Goal: Task Accomplishment & Management: Use online tool/utility

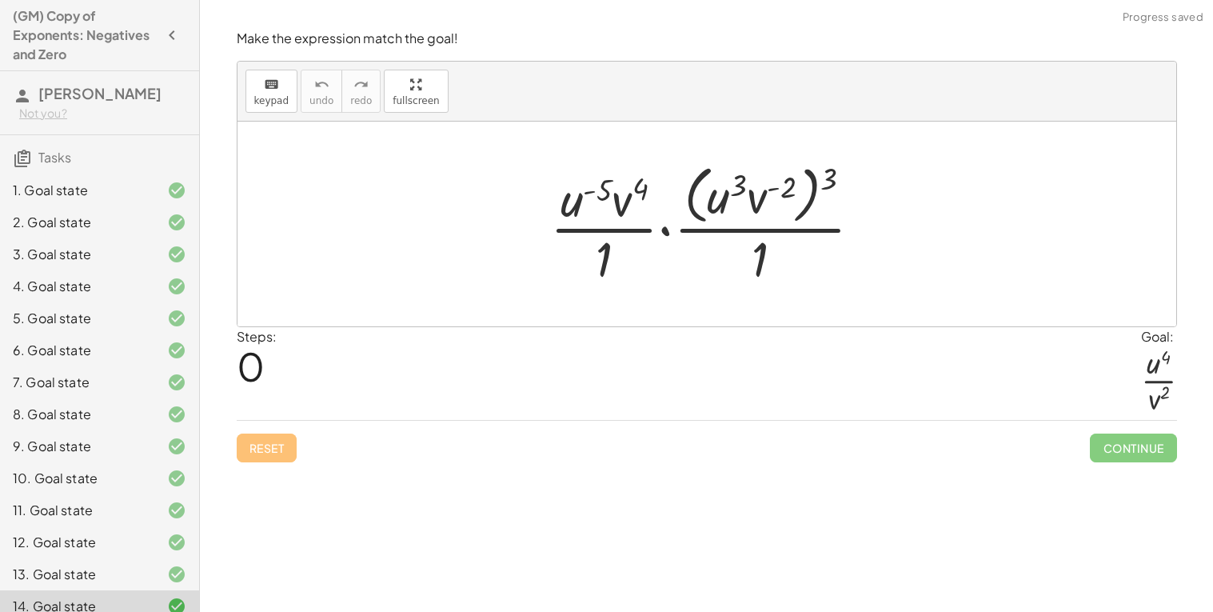
scroll to position [145, 0]
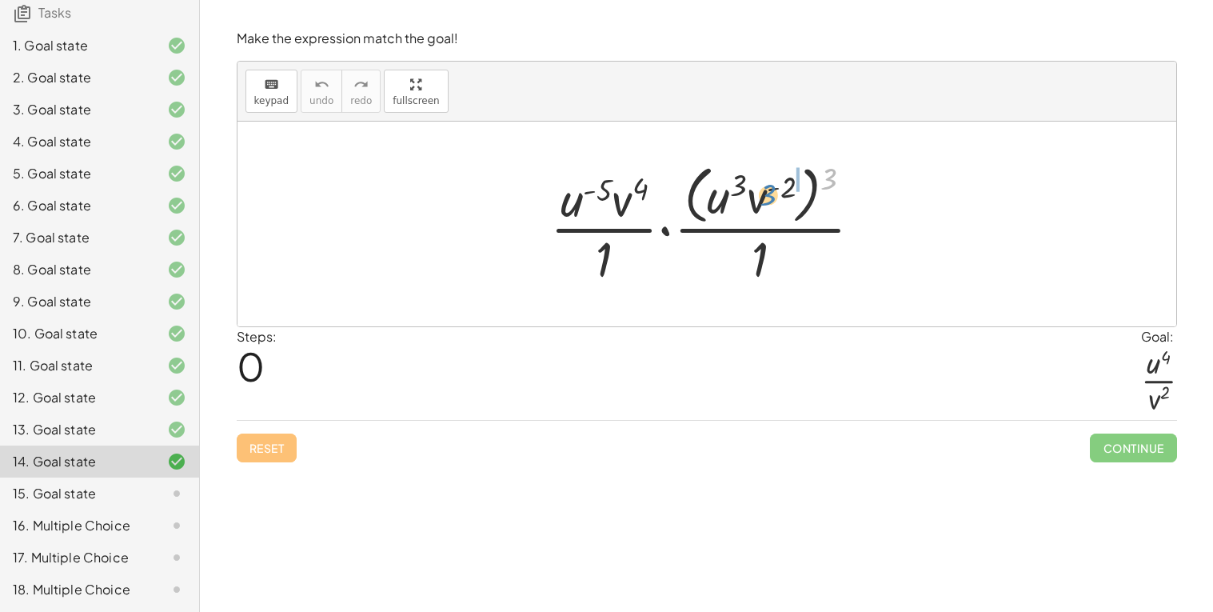
drag, startPoint x: 828, startPoint y: 179, endPoint x: 762, endPoint y: 196, distance: 67.7
click at [762, 196] on div at bounding box center [712, 223] width 341 height 130
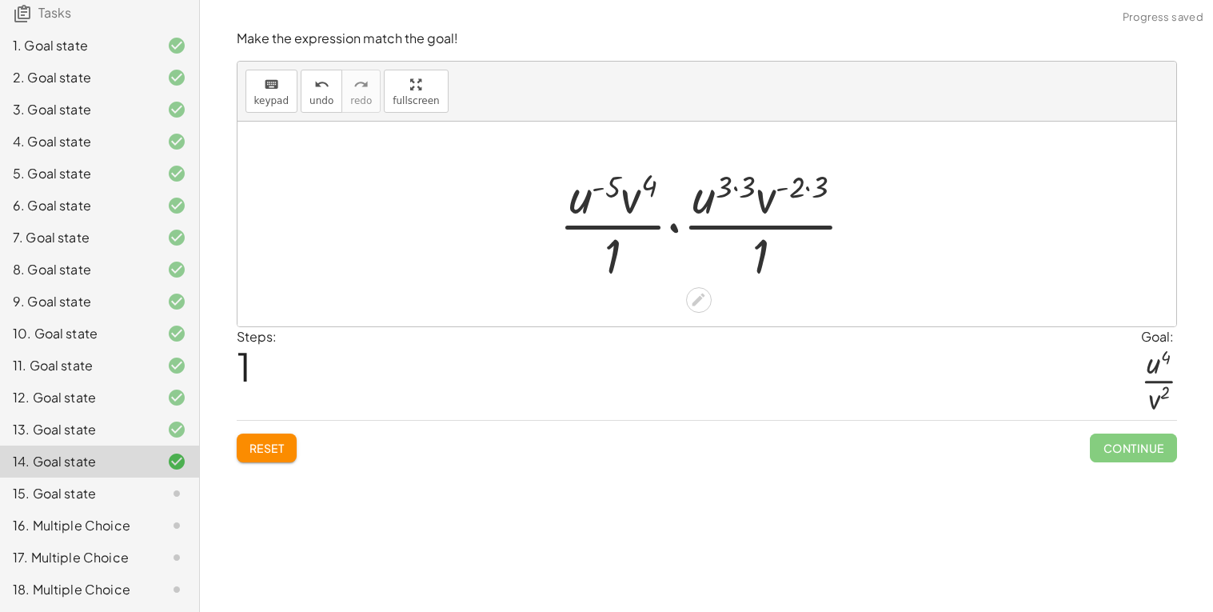
click at [736, 189] on div at bounding box center [713, 223] width 324 height 123
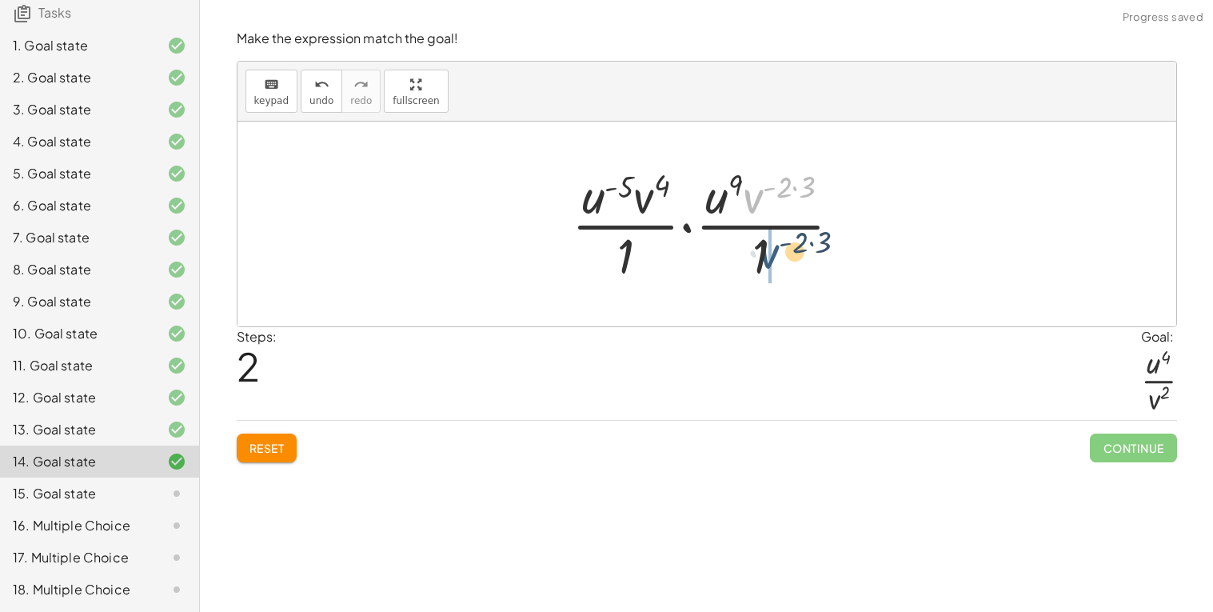
drag, startPoint x: 752, startPoint y: 195, endPoint x: 769, endPoint y: 254, distance: 61.5
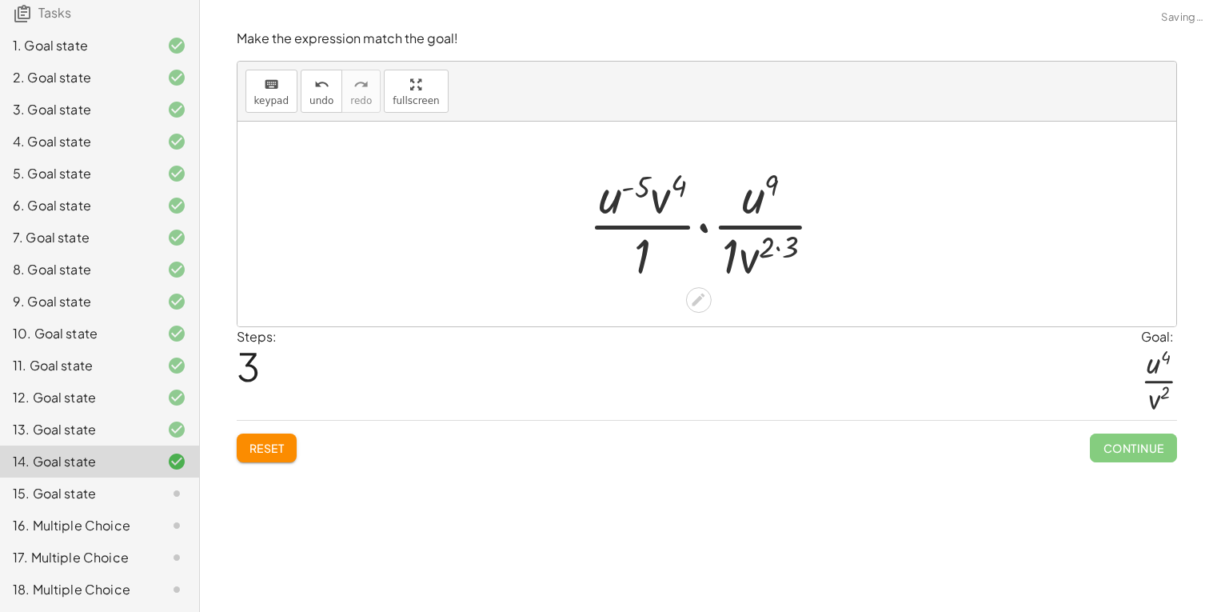
click at [728, 255] on div at bounding box center [713, 223] width 265 height 123
click at [770, 249] on div at bounding box center [713, 223] width 248 height 123
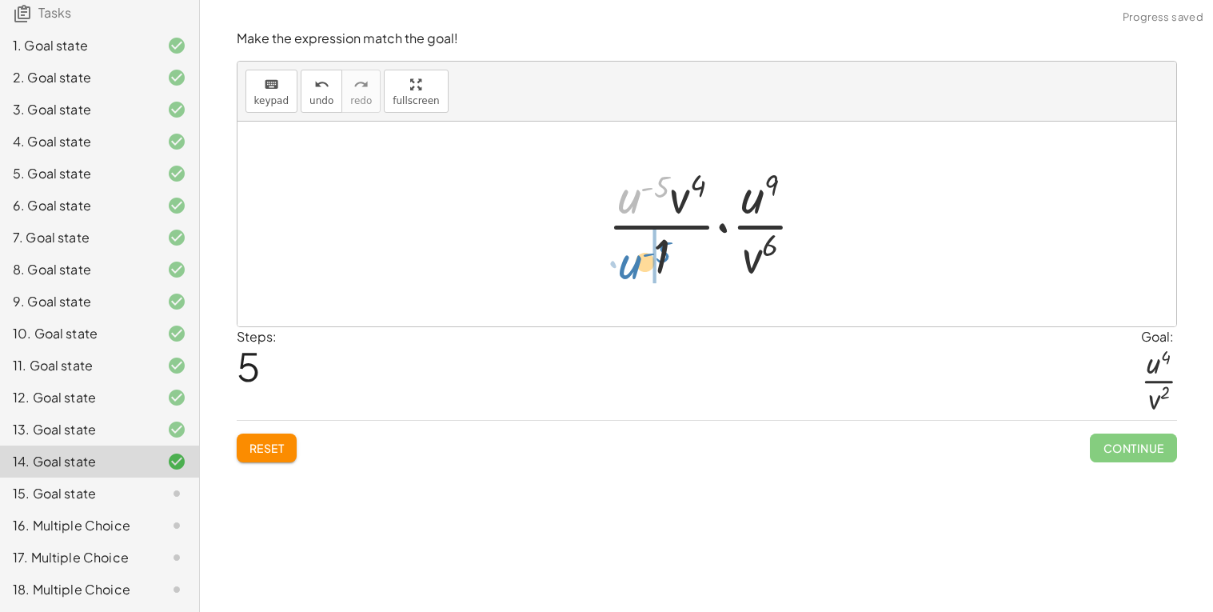
drag, startPoint x: 630, startPoint y: 196, endPoint x: 629, endPoint y: 269, distance: 72.8
click at [629, 269] on div at bounding box center [713, 223] width 226 height 123
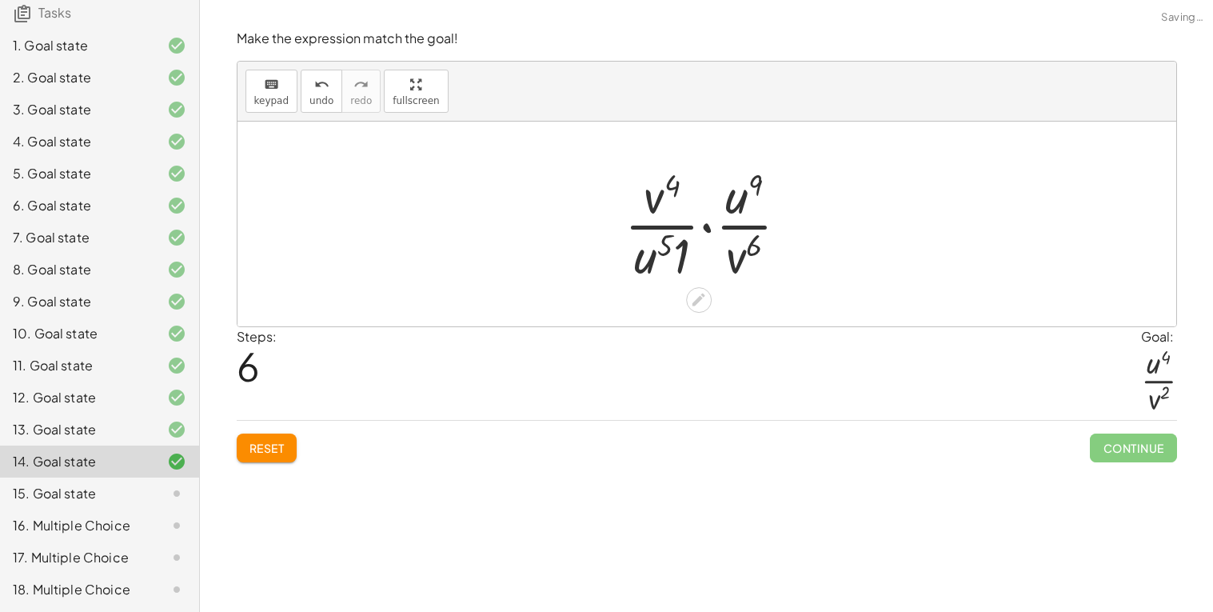
click at [681, 255] on div at bounding box center [713, 223] width 193 height 123
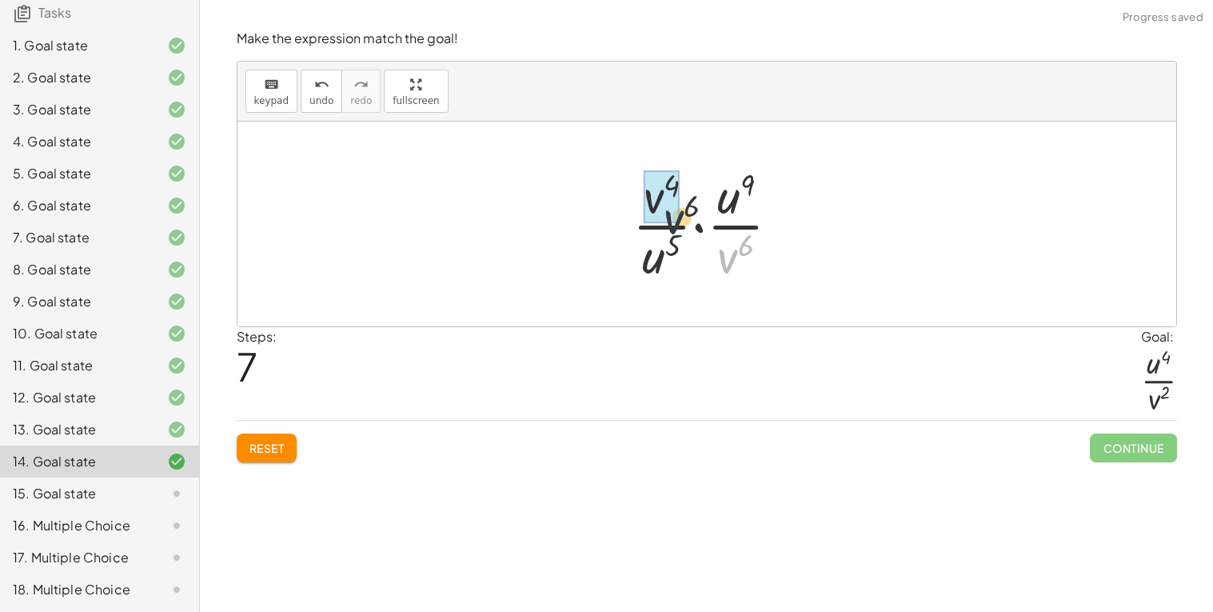
drag, startPoint x: 735, startPoint y: 258, endPoint x: 639, endPoint y: 190, distance: 117.6
click at [639, 190] on div at bounding box center [713, 223] width 177 height 123
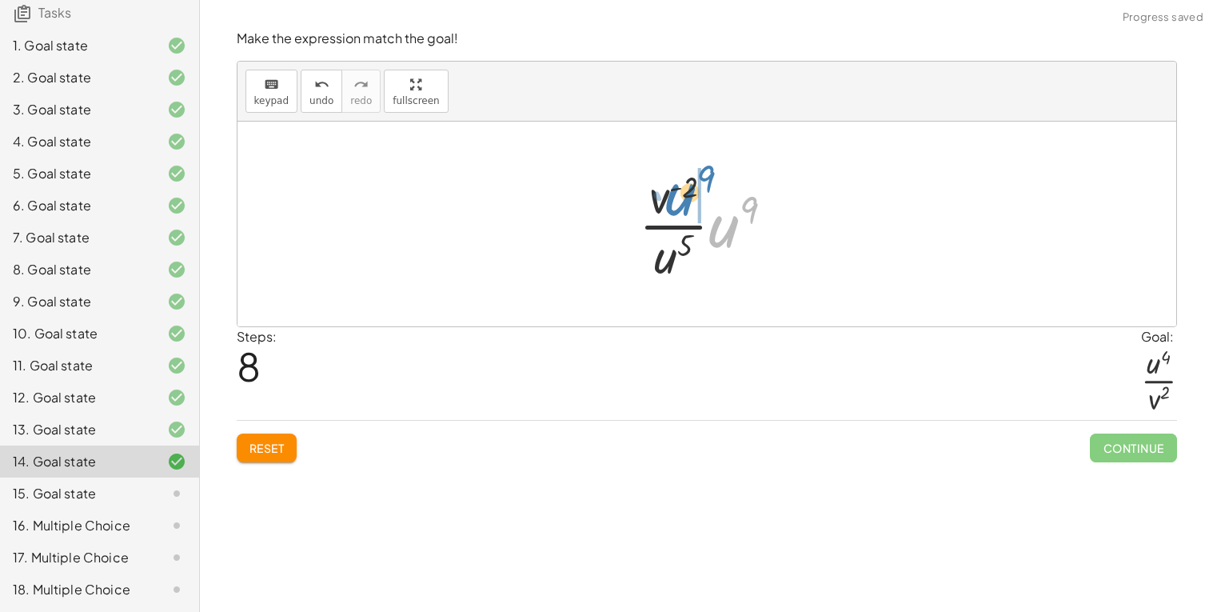
drag, startPoint x: 729, startPoint y: 229, endPoint x: 685, endPoint y: 198, distance: 53.3
click at [685, 198] on div at bounding box center [713, 223] width 164 height 123
drag, startPoint x: 659, startPoint y: 197, endPoint x: 700, endPoint y: 259, distance: 74.5
click at [700, 259] on div at bounding box center [712, 223] width 151 height 123
click at [693, 246] on div at bounding box center [712, 223] width 139 height 123
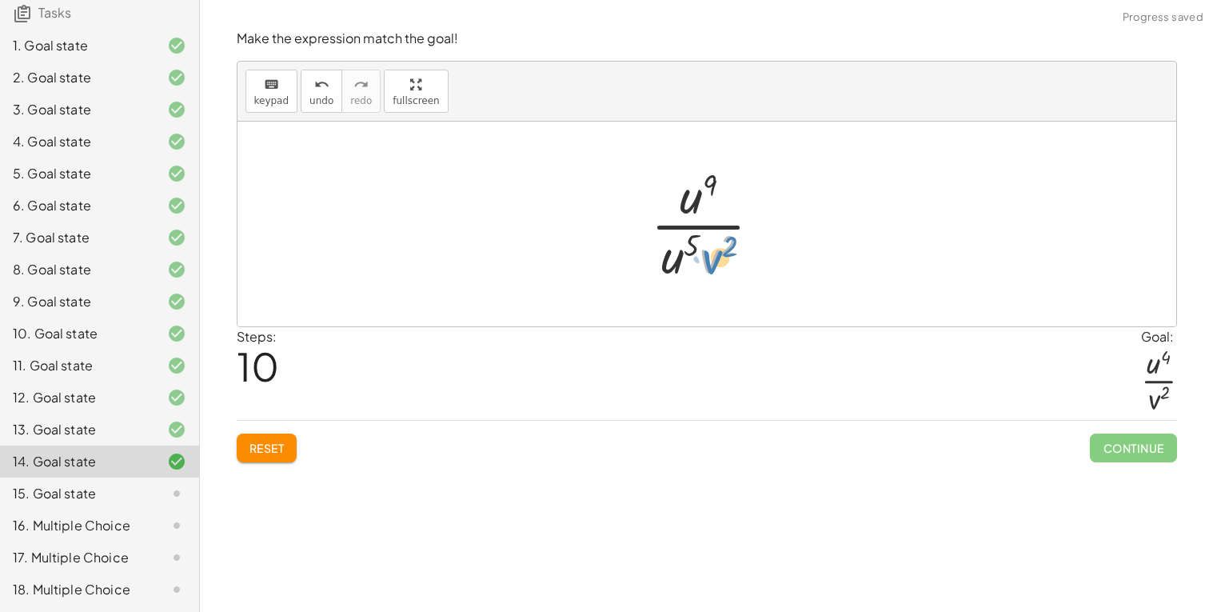
click at [721, 259] on div at bounding box center [712, 223] width 139 height 123
drag, startPoint x: 674, startPoint y: 260, endPoint x: 710, endPoint y: 186, distance: 82.6
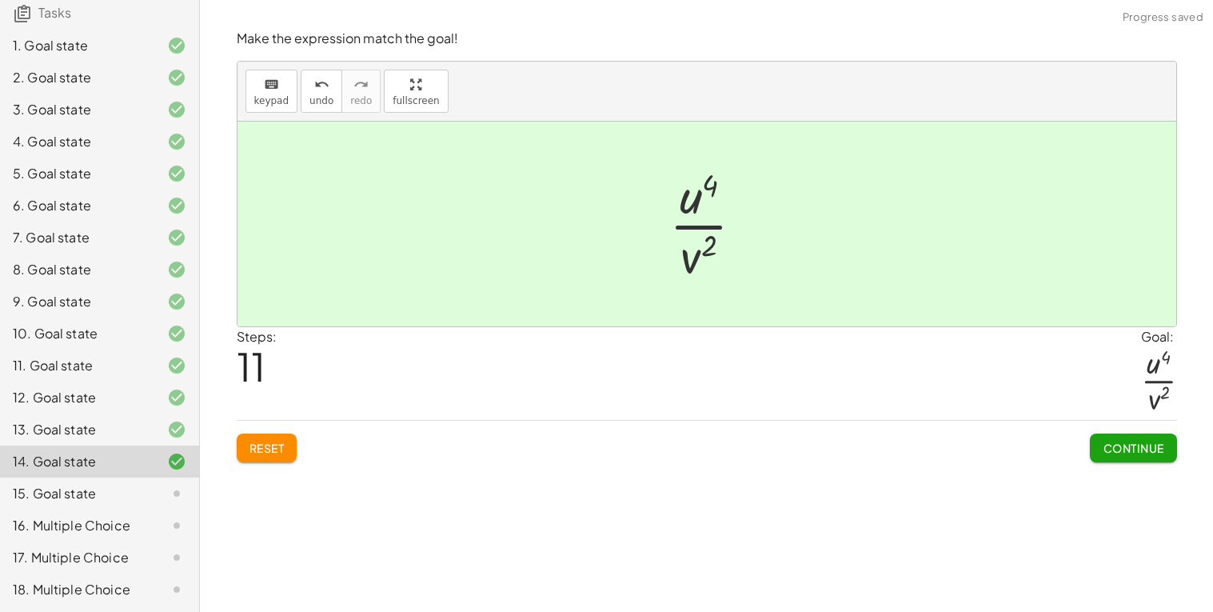
click at [1135, 433] on div "Continue" at bounding box center [1133, 442] width 86 height 42
click at [1141, 441] on span "Continue" at bounding box center [1133, 448] width 61 height 14
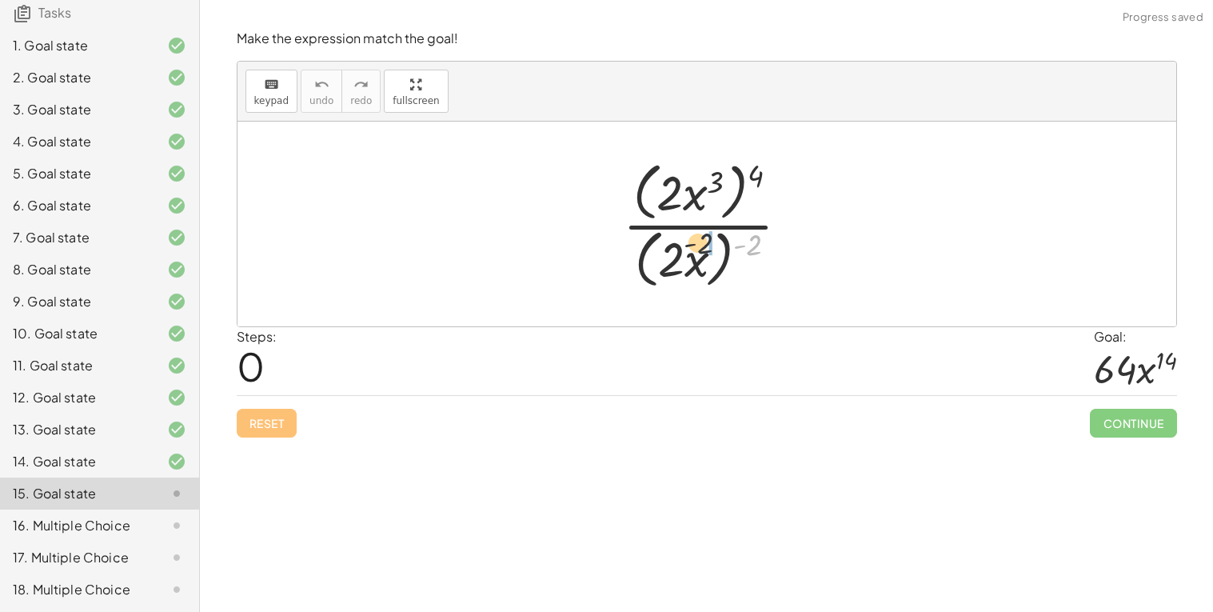
drag, startPoint x: 758, startPoint y: 243, endPoint x: 685, endPoint y: 242, distance: 72.8
click at [685, 242] on div at bounding box center [713, 224] width 196 height 138
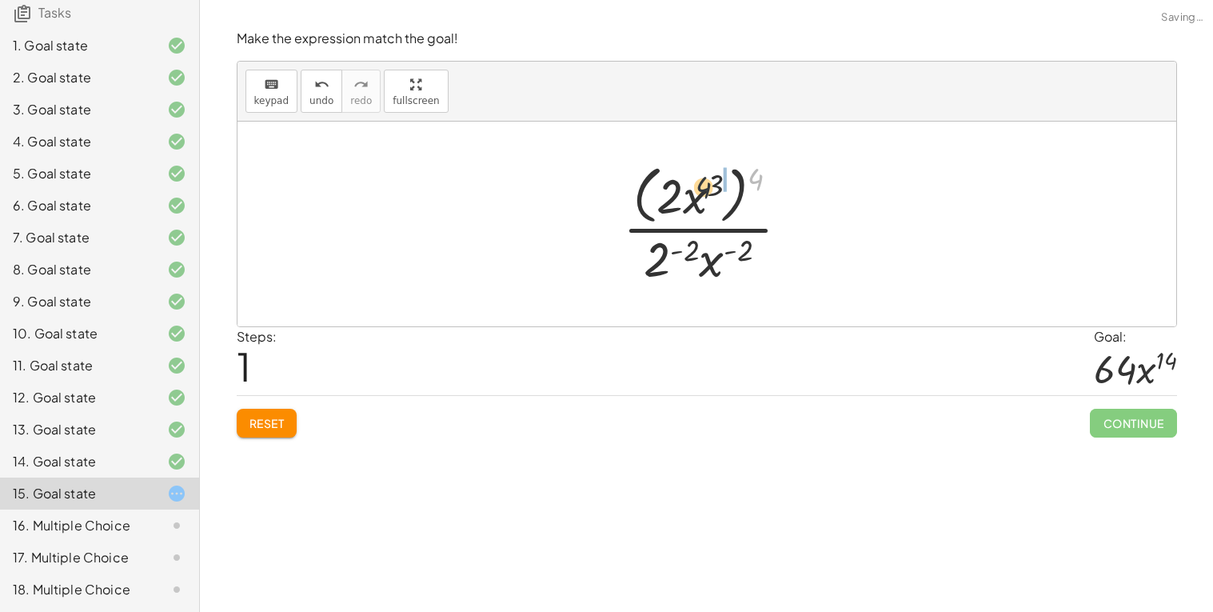
drag, startPoint x: 753, startPoint y: 182, endPoint x: 688, endPoint y: 191, distance: 66.2
click at [688, 191] on div at bounding box center [713, 223] width 196 height 130
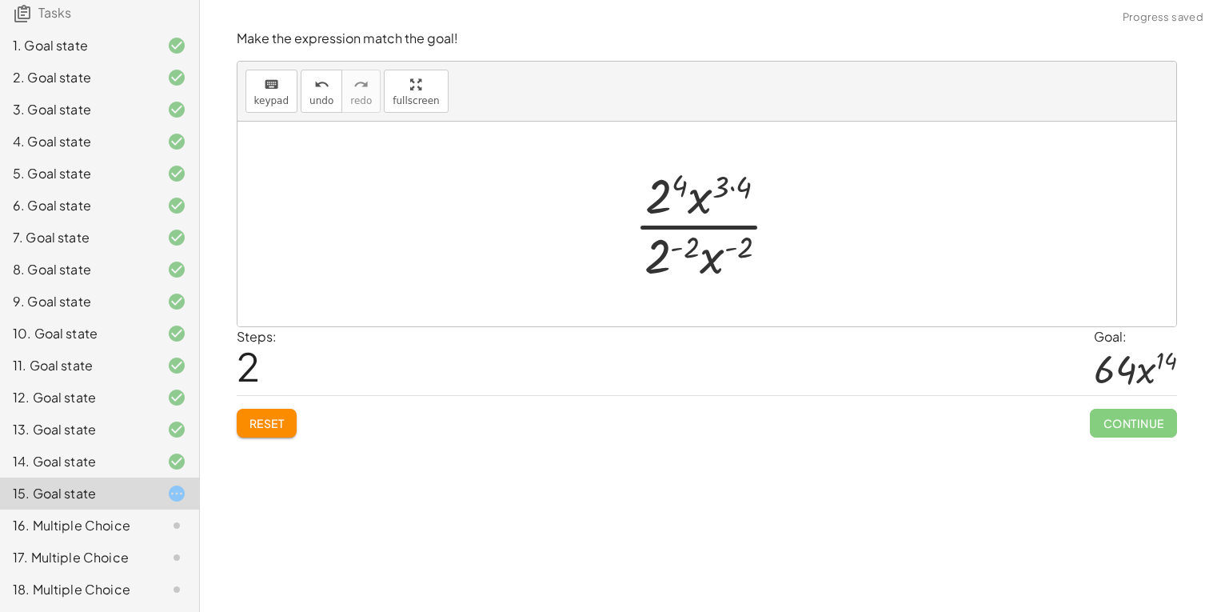
click at [668, 187] on div at bounding box center [713, 223] width 174 height 123
drag, startPoint x: 663, startPoint y: 254, endPoint x: 701, endPoint y: 201, distance: 65.9
click at [701, 201] on div at bounding box center [713, 223] width 174 height 123
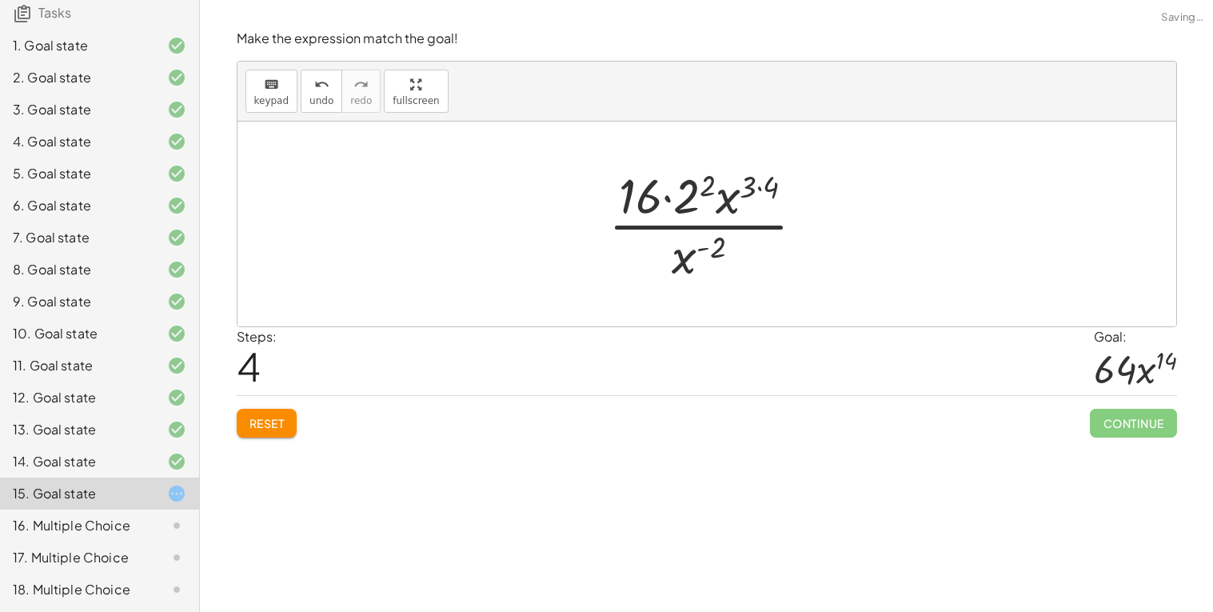
click at [682, 195] on div at bounding box center [714, 223] width 226 height 123
click at [672, 197] on div at bounding box center [713, 223] width 210 height 123
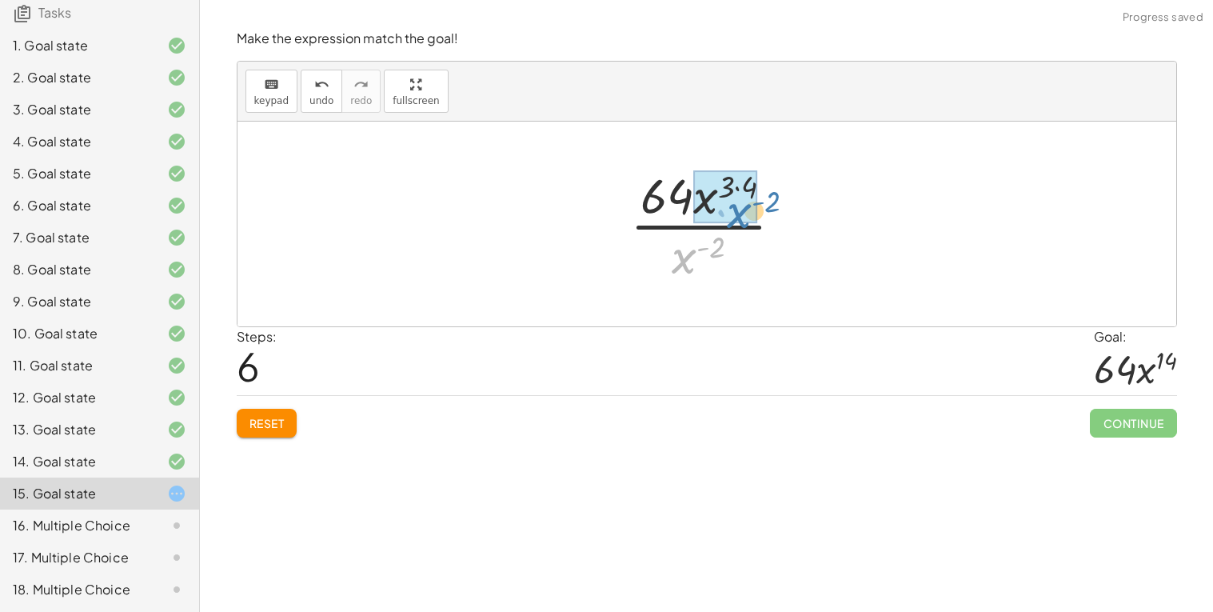
drag, startPoint x: 686, startPoint y: 255, endPoint x: 750, endPoint y: 200, distance: 84.5
click at [750, 200] on div at bounding box center [713, 223] width 182 height 123
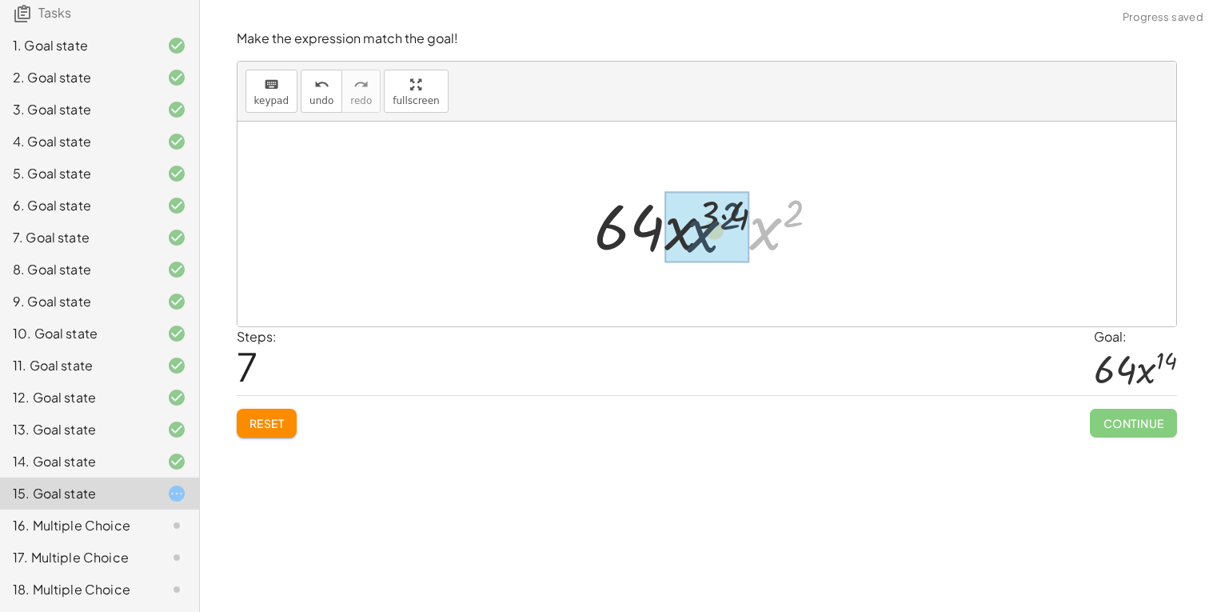
drag, startPoint x: 765, startPoint y: 233, endPoint x: 697, endPoint y: 236, distance: 68.1
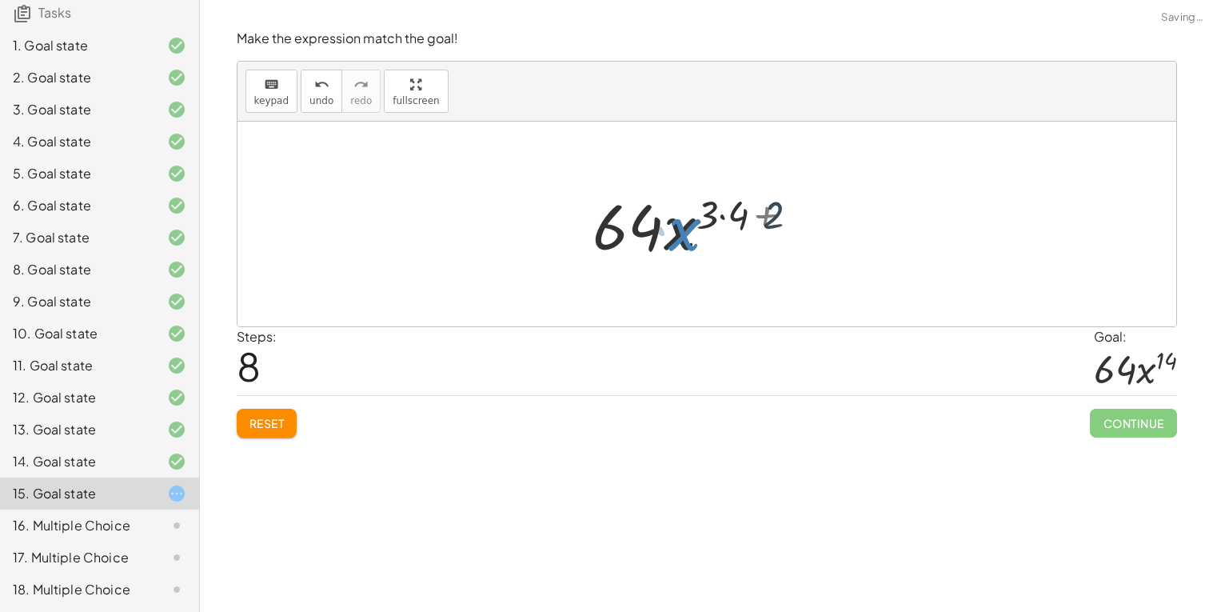
click at [744, 217] on div at bounding box center [713, 224] width 257 height 82
click at [744, 217] on div at bounding box center [712, 224] width 239 height 82
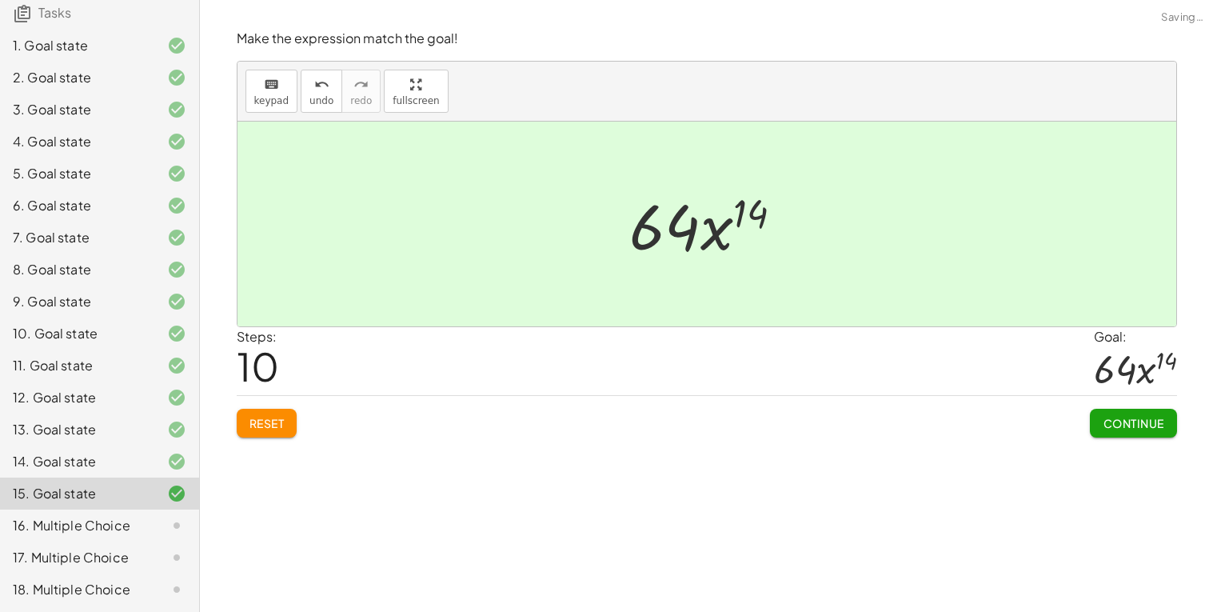
click at [1117, 421] on span "Continue" at bounding box center [1133, 423] width 61 height 14
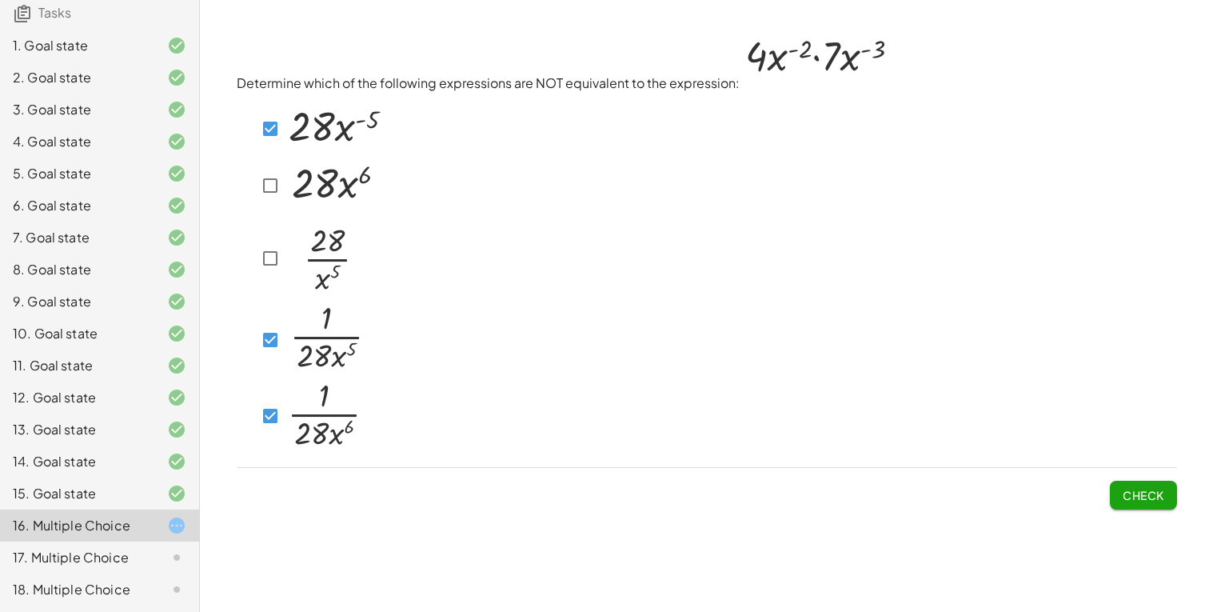
click at [1123, 488] on span "Check" at bounding box center [1144, 495] width 42 height 14
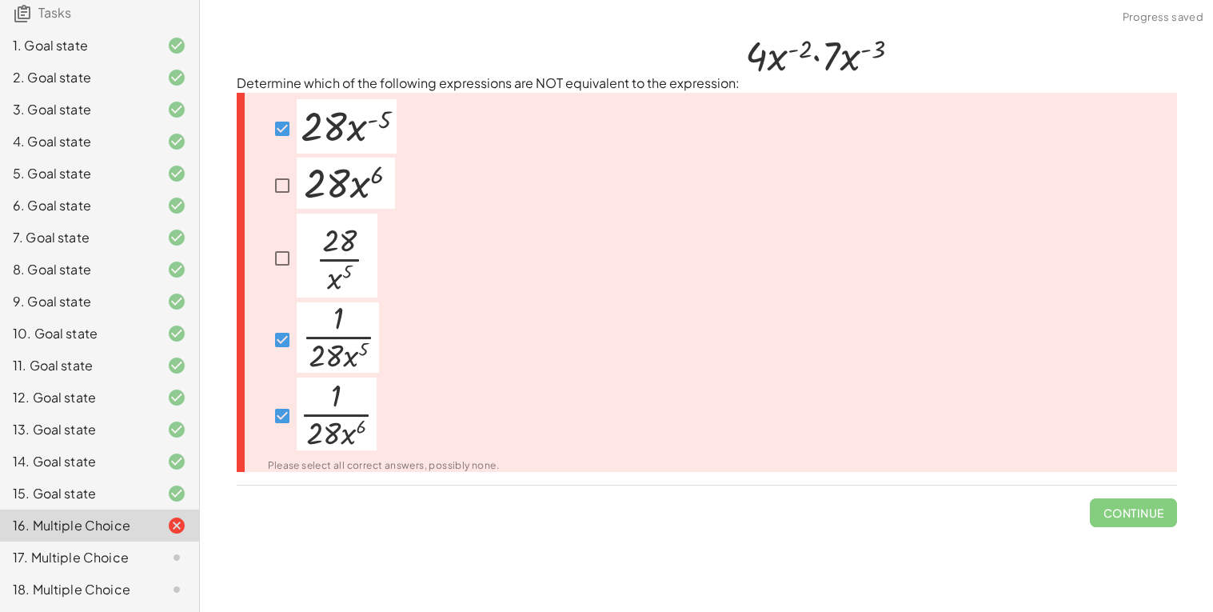
click at [1124, 499] on span "Continue" at bounding box center [1133, 506] width 86 height 42
click at [305, 337] on img at bounding box center [338, 337] width 82 height 70
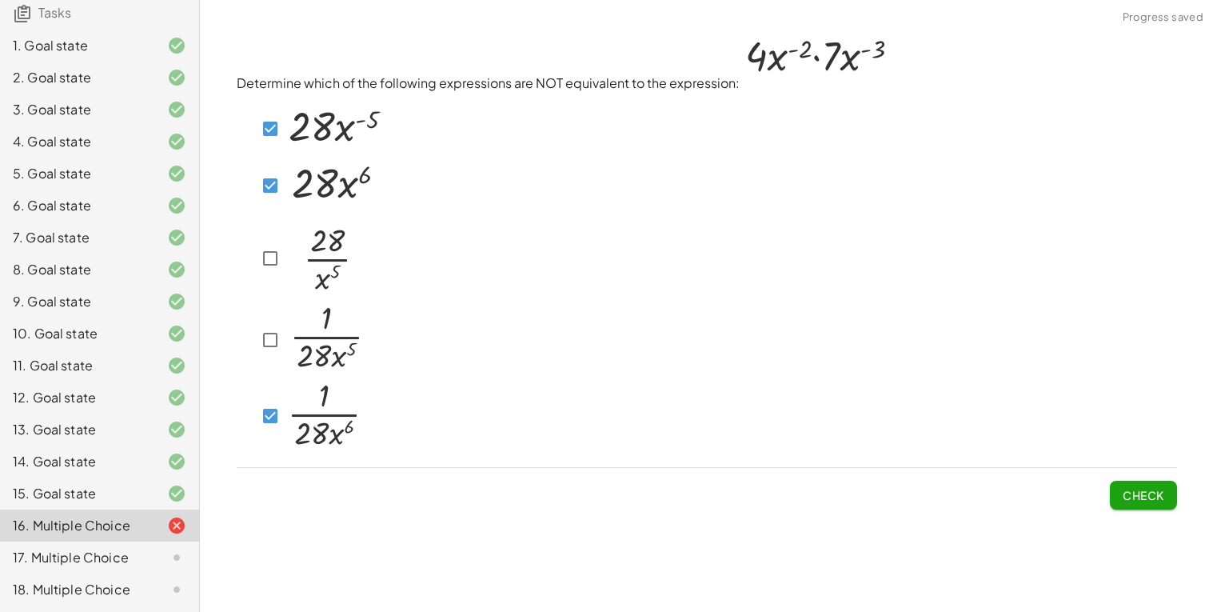
click at [1143, 491] on span "Check" at bounding box center [1144, 495] width 42 height 14
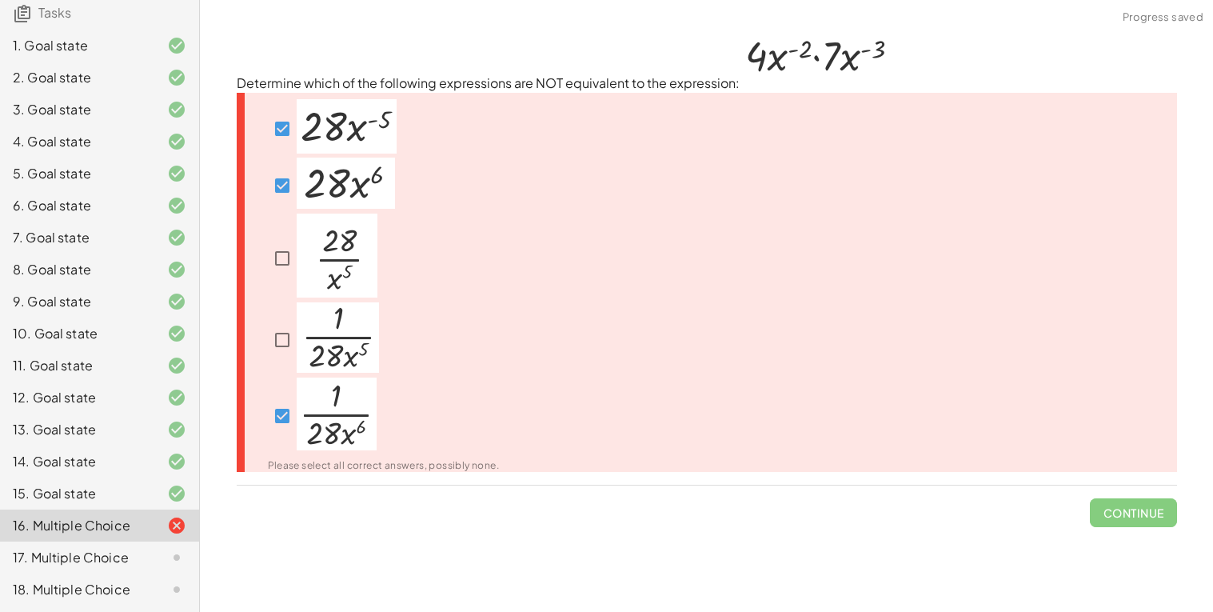
click at [323, 178] on img at bounding box center [346, 183] width 98 height 51
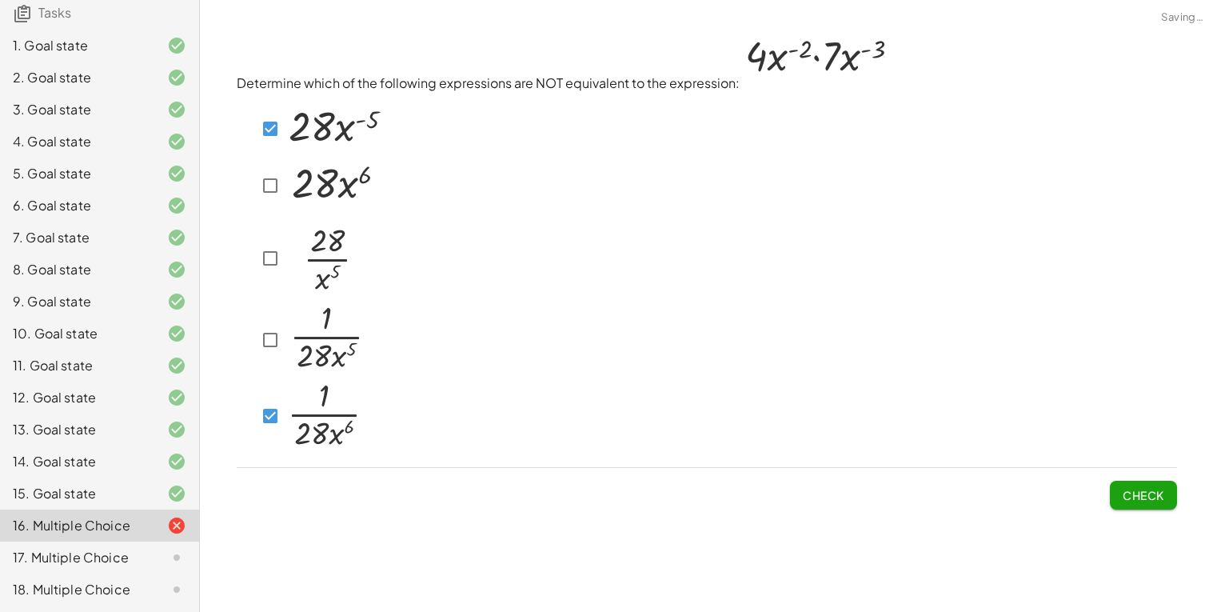
click at [311, 234] on img at bounding box center [325, 256] width 81 height 84
click at [311, 239] on img at bounding box center [325, 256] width 81 height 84
click at [294, 190] on img at bounding box center [334, 183] width 98 height 51
click at [1126, 488] on span "Check" at bounding box center [1144, 495] width 42 height 14
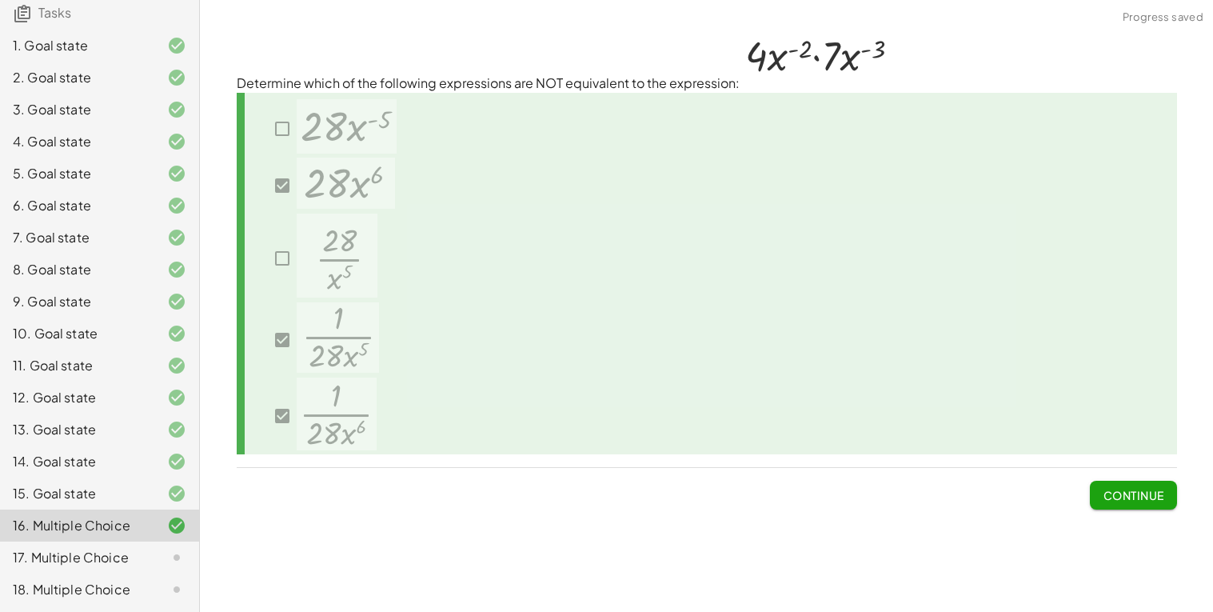
click at [167, 560] on icon at bounding box center [176, 557] width 19 height 19
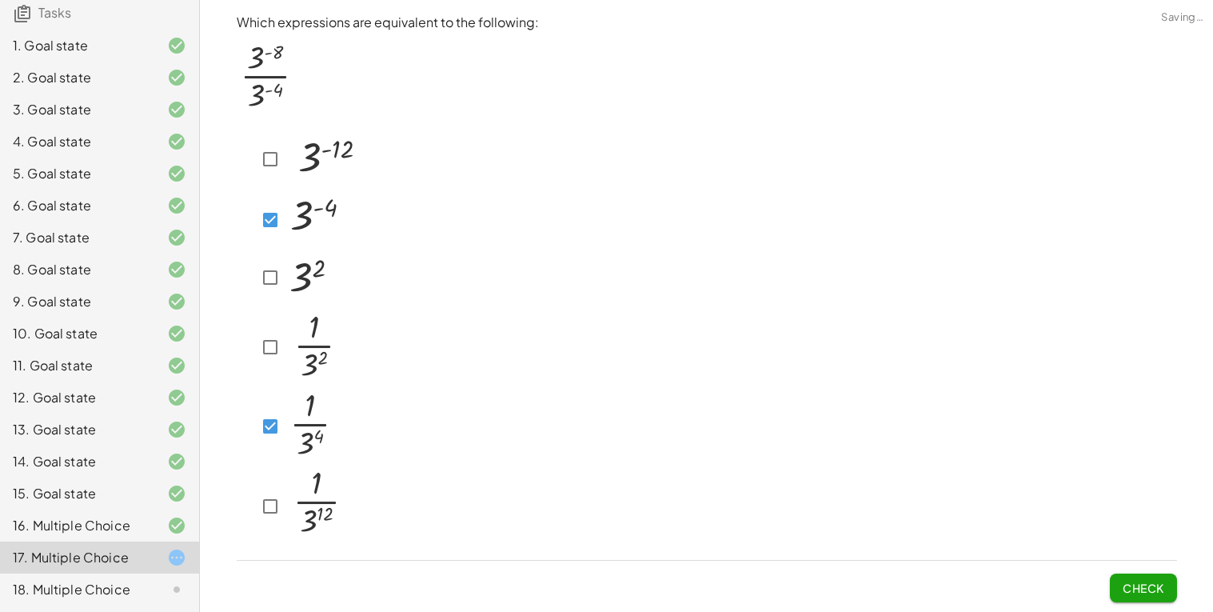
click at [1123, 591] on span "Check" at bounding box center [1144, 588] width 42 height 14
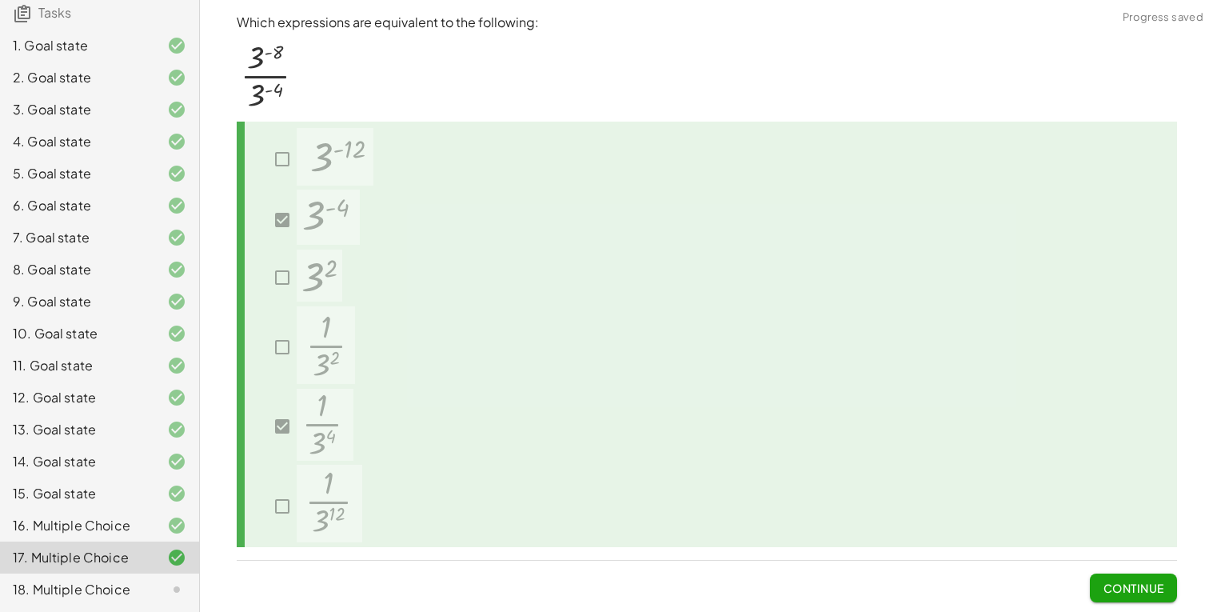
click at [113, 597] on div "18. Multiple Choice" at bounding box center [77, 589] width 129 height 19
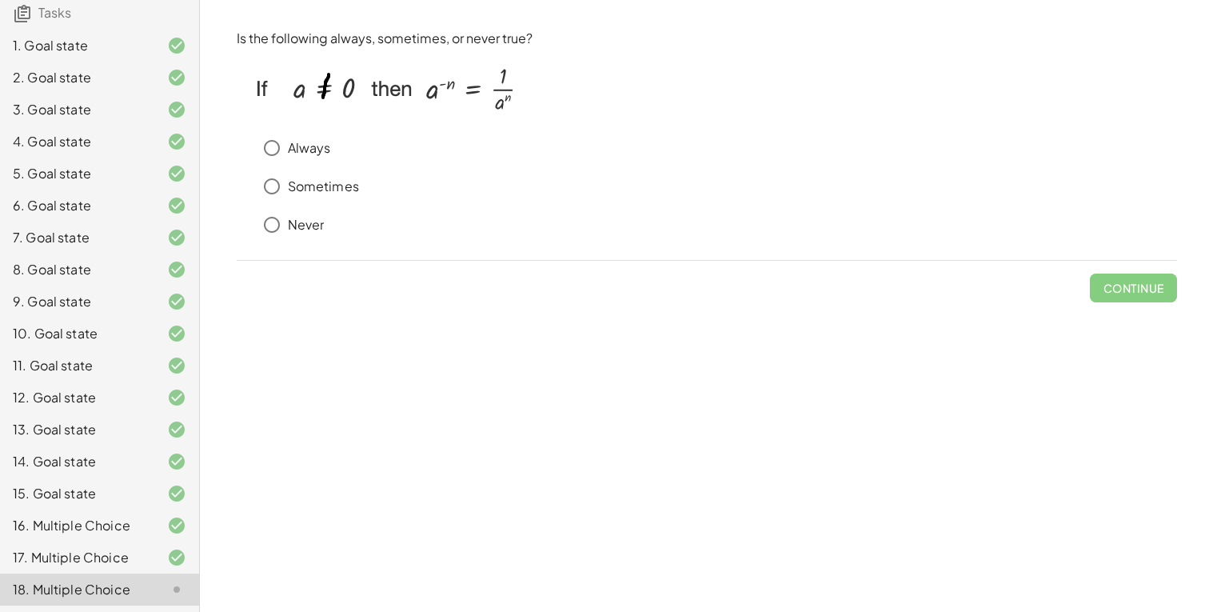
click at [309, 151] on p "Always" at bounding box center [309, 148] width 43 height 18
click at [1152, 282] on span "Check" at bounding box center [1144, 288] width 42 height 14
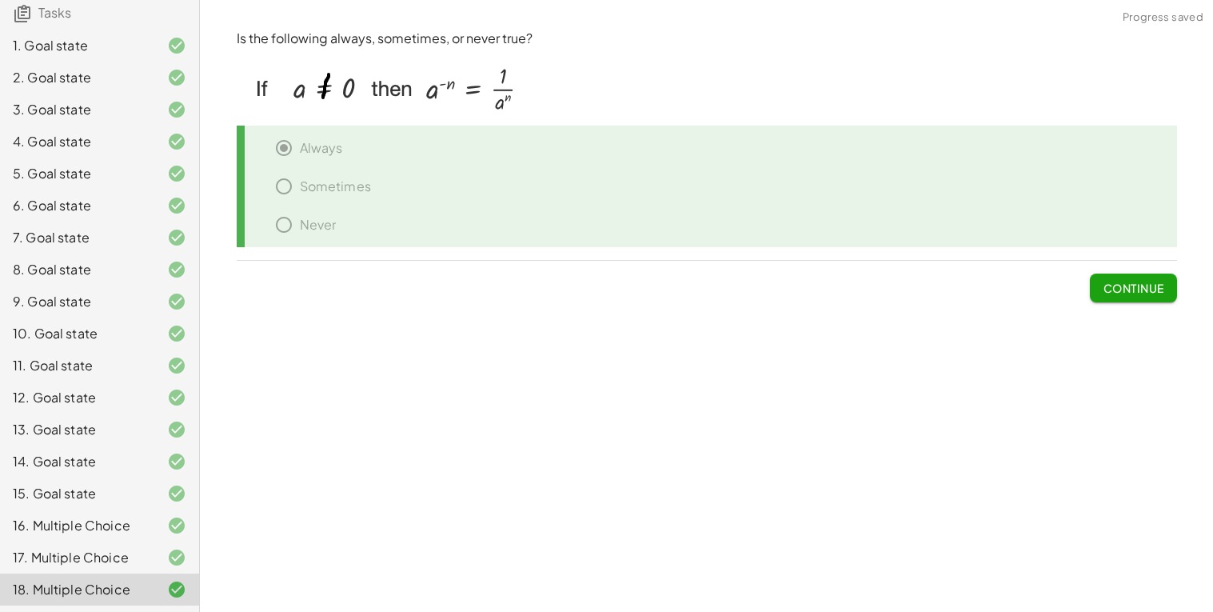
click at [1152, 282] on span "Continue" at bounding box center [1133, 288] width 61 height 14
